Goal: Find specific page/section

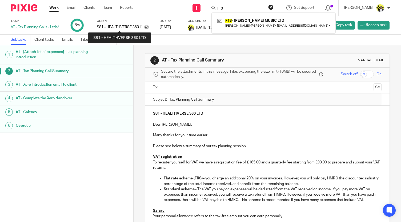
scroll to position [105, 0]
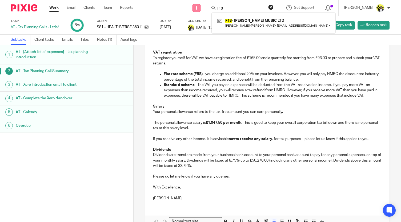
drag, startPoint x: 234, startPoint y: 8, endPoint x: 194, endPoint y: 11, distance: 40.1
click at [195, 11] on div "Send new email Create task Add client Request signature f18 F18 - AARON FORBES …" at bounding box center [271, 8] width 260 height 16
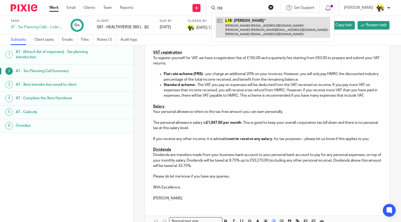
type input "l16"
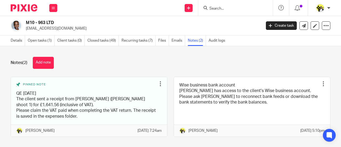
click at [218, 8] on input "Search" at bounding box center [233, 8] width 48 height 5
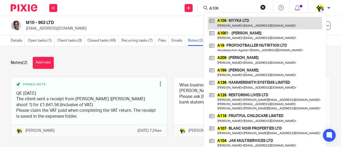
type input "A106"
click at [248, 24] on link at bounding box center [265, 23] width 114 height 12
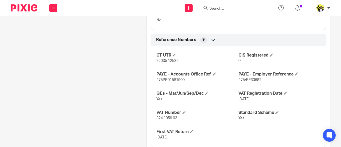
scroll to position [273, 0]
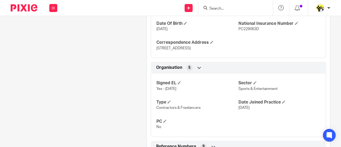
click at [214, 11] on input "Search" at bounding box center [233, 8] width 48 height 5
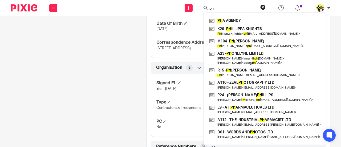
type input "p"
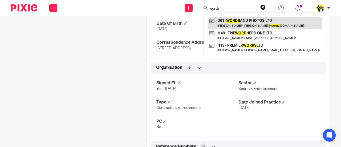
type input "words"
click at [227, 22] on link at bounding box center [265, 23] width 114 height 12
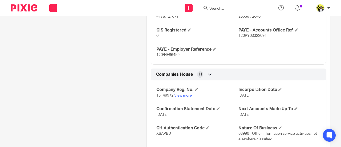
scroll to position [480, 0]
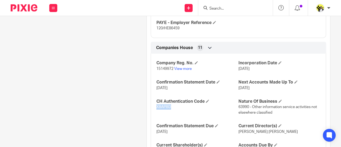
drag, startPoint x: 170, startPoint y: 96, endPoint x: 152, endPoint y: 97, distance: 18.7
click at [153, 95] on div "Company Reg. No. 15149972 View more Incorporation Date [DATE] Confirmation Stat…" at bounding box center [239, 115] width 176 height 130
copy span "XBAPBD"
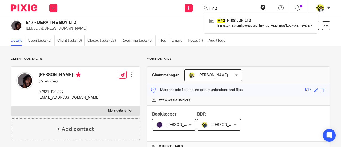
drag, startPoint x: 219, startPoint y: 6, endPoint x: 195, endPoint y: 6, distance: 24.0
click at [195, 6] on div "Send new email Create task Add client Request signature m42 M42 - NIKS LDN LTD …" at bounding box center [202, 8] width 279 height 16
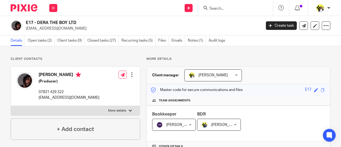
click at [221, 9] on input "Search" at bounding box center [233, 8] width 48 height 5
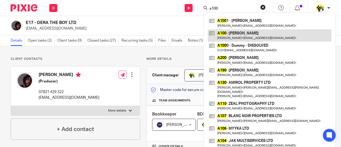
type input "a100"
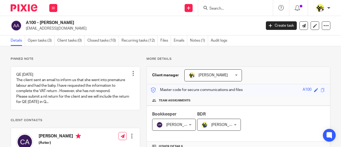
click at [213, 7] on input "Search" at bounding box center [233, 8] width 48 height 5
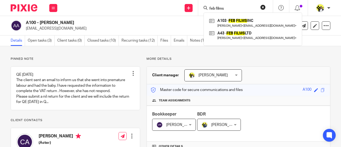
type input "feb films"
click button "submit" at bounding box center [0, 0] width 0 height 0
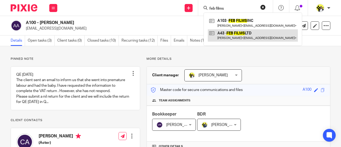
click at [249, 32] on link at bounding box center [253, 35] width 90 height 12
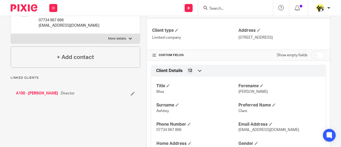
scroll to position [213, 0]
